Goal: Task Accomplishment & Management: Manage account settings

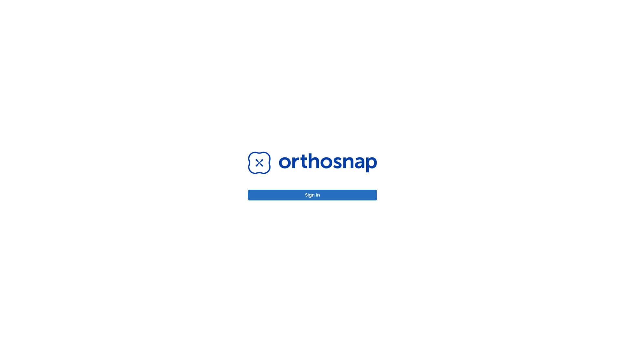
click at [313, 195] on button "Sign in" at bounding box center [312, 194] width 129 height 11
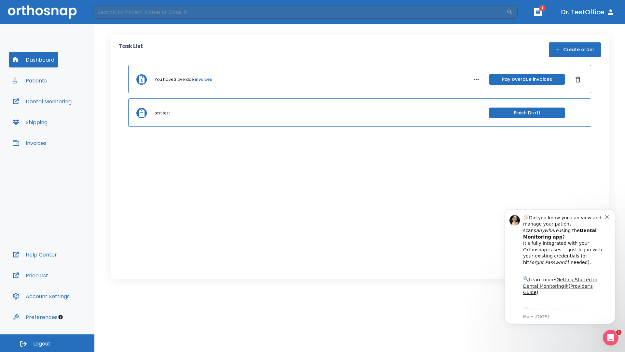
click at [47, 343] on span "Logout" at bounding box center [41, 343] width 17 height 7
